Goal: Go to known website: Access a specific website the user already knows

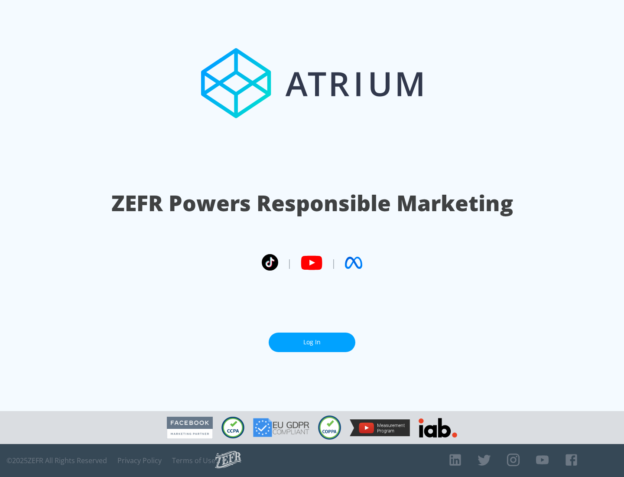
click at [312, 342] on link "Log In" at bounding box center [312, 343] width 87 height 20
